Goal: Task Accomplishment & Management: Manage account settings

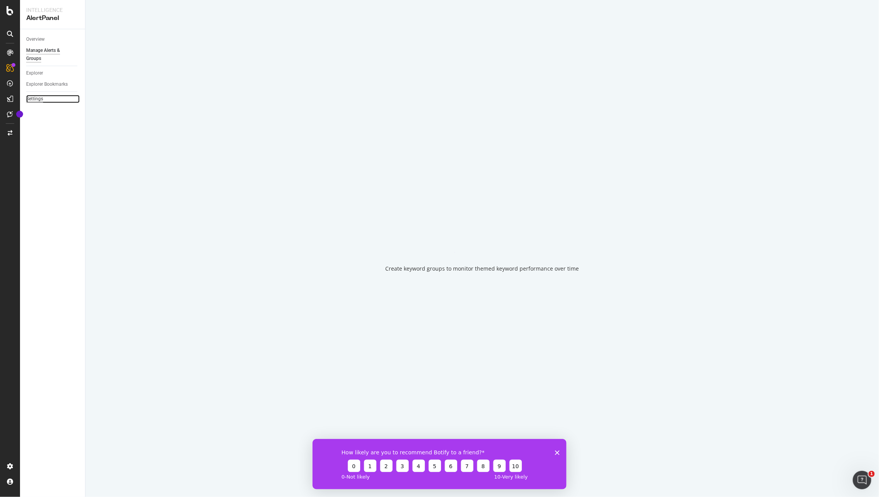
click at [41, 101] on div "Settings" at bounding box center [34, 99] width 17 height 8
select select "02"
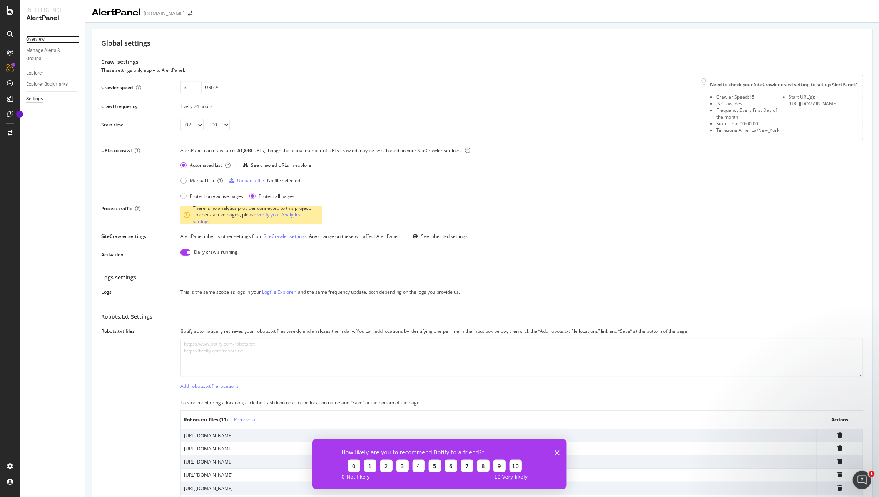
click at [39, 41] on div "Overview" at bounding box center [35, 39] width 18 height 8
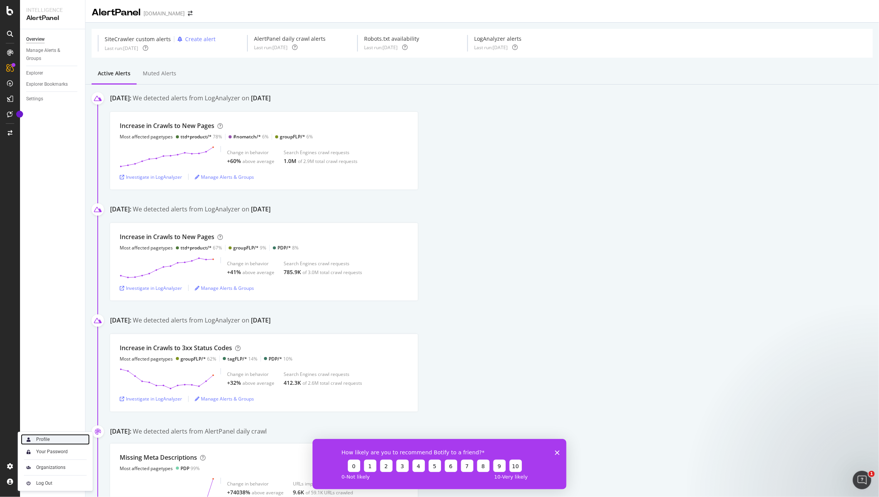
click at [42, 437] on div "Profile" at bounding box center [42, 440] width 13 height 6
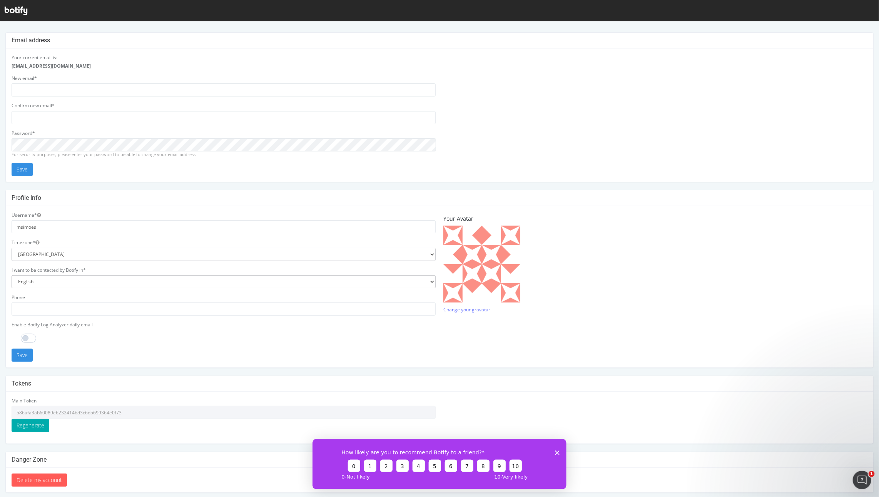
scroll to position [4, 0]
click at [55, 474] on button "Delete my account" at bounding box center [39, 480] width 55 height 13
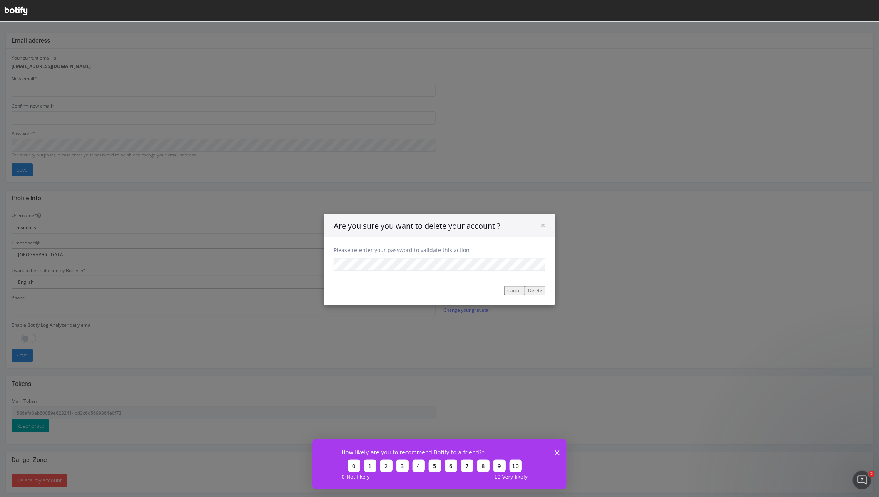
click at [505, 291] on button "Cancel" at bounding box center [514, 290] width 21 height 9
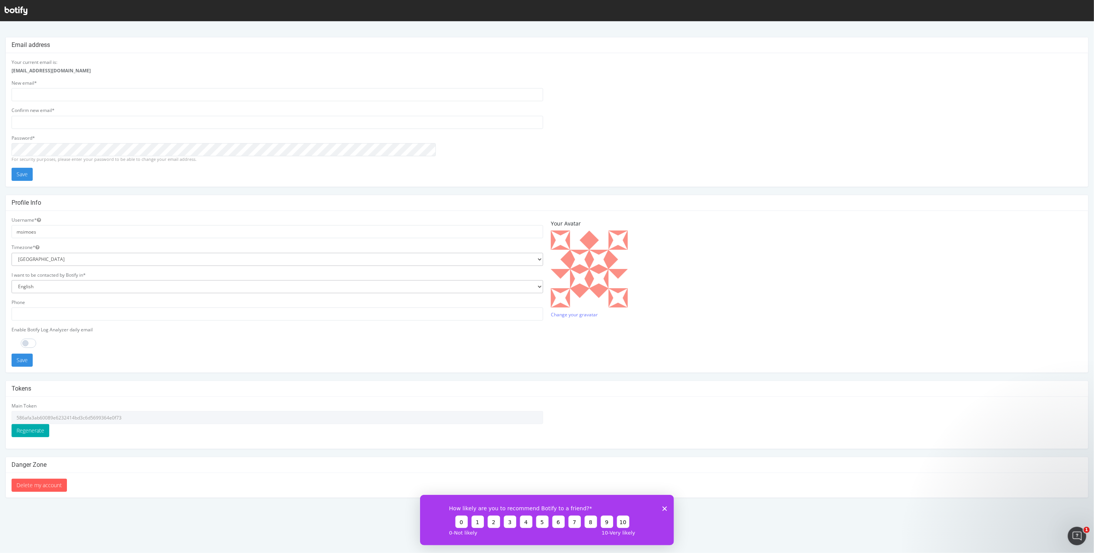
scroll to position [0, 0]
